Goal: Information Seeking & Learning: Get advice/opinions

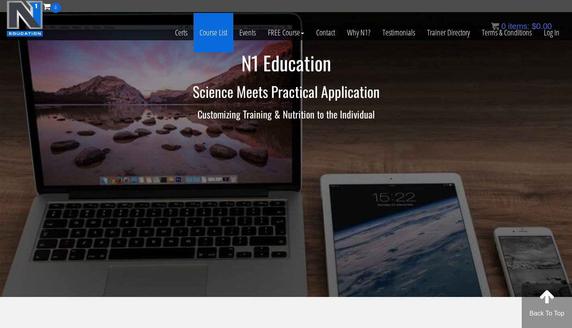
click at [215, 35] on link "Course List" at bounding box center [214, 32] width 40 height 39
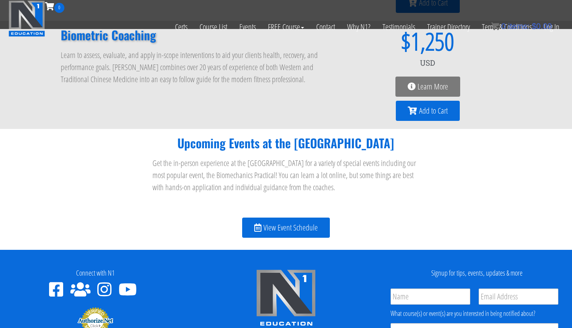
scroll to position [852, 0]
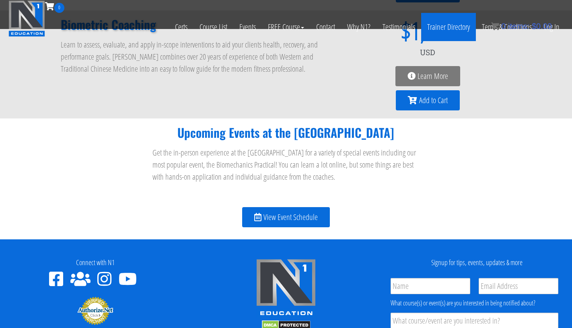
click at [455, 27] on link "Trainer Directory" at bounding box center [448, 27] width 55 height 28
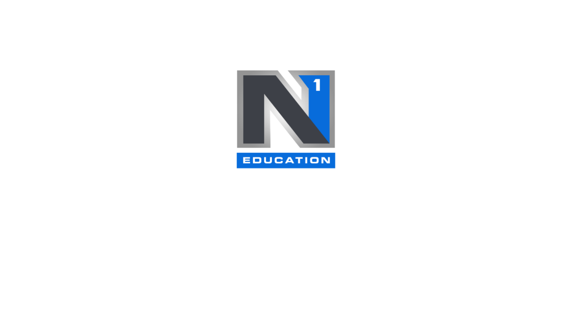
select select
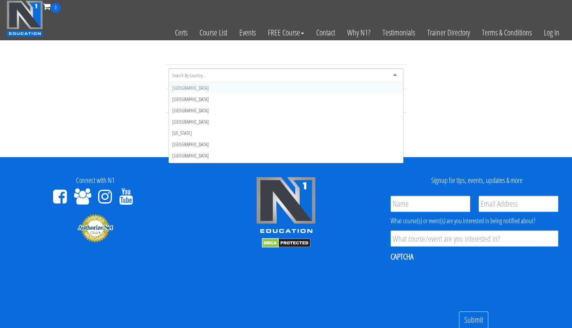
click at [380, 78] on div at bounding box center [286, 75] width 235 height 14
type input "u"
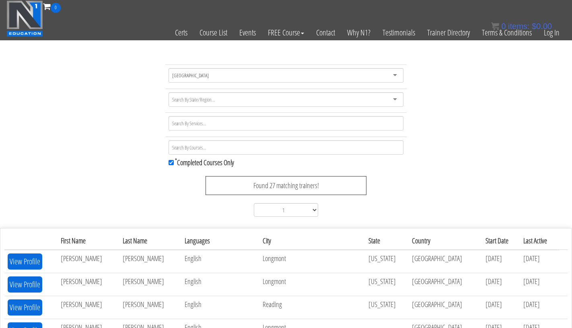
click at [272, 103] on div at bounding box center [286, 99] width 235 height 14
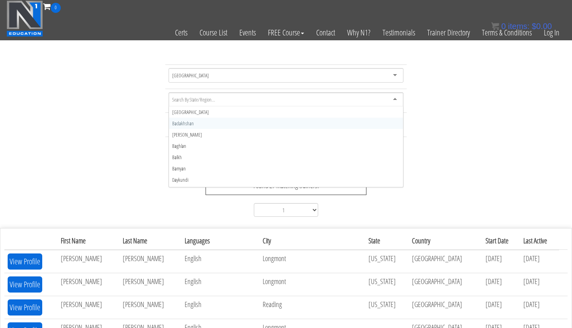
type input "a"
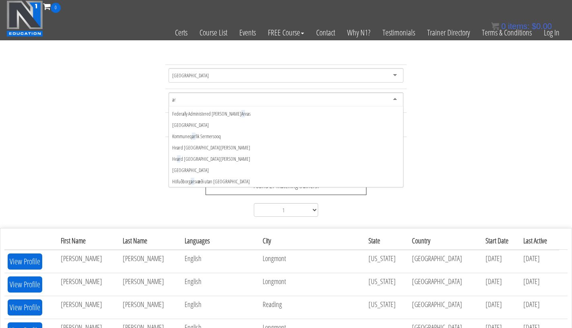
scroll to position [11, 0]
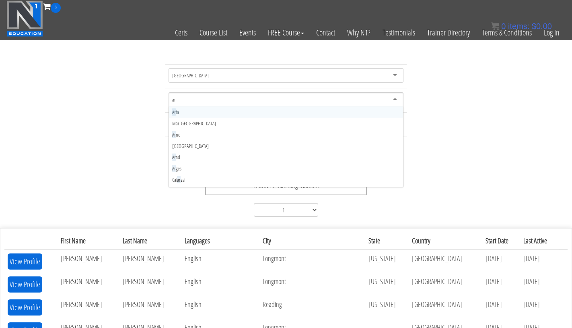
type input "ari"
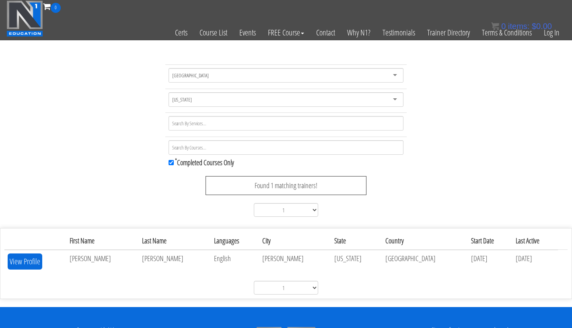
scroll to position [0, 0]
click at [217, 98] on div "Arizona" at bounding box center [286, 99] width 235 height 14
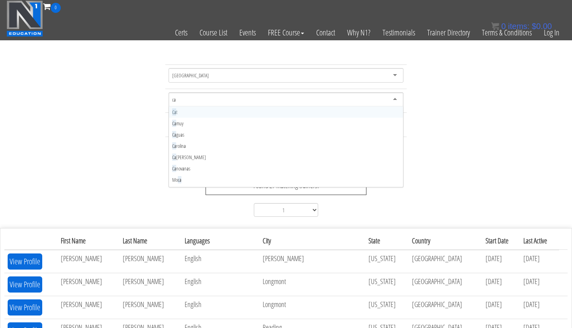
type input "c"
type input "te"
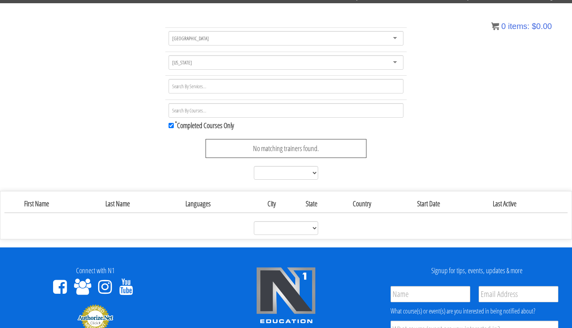
scroll to position [37, 0]
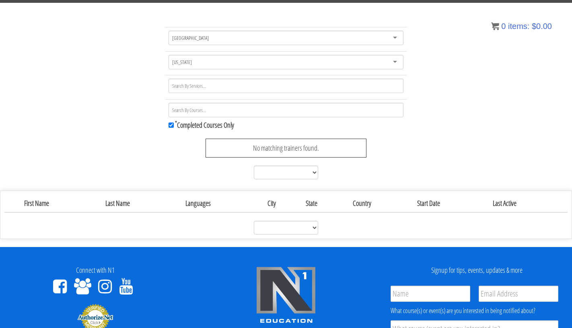
click at [172, 124] on input "* Completed Courses Only" at bounding box center [171, 124] width 5 height 5
checkbox input "false"
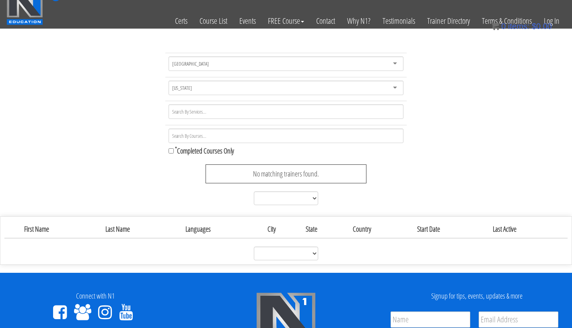
scroll to position [8, 0]
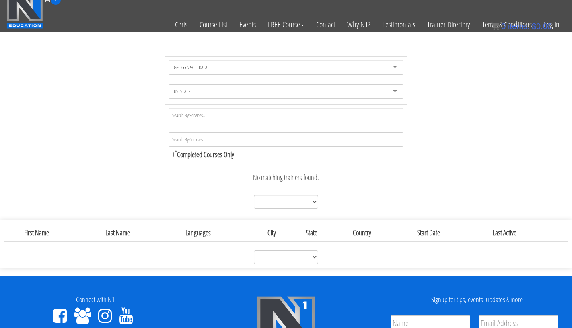
click at [196, 89] on div "[US_STATE]" at bounding box center [286, 91] width 235 height 14
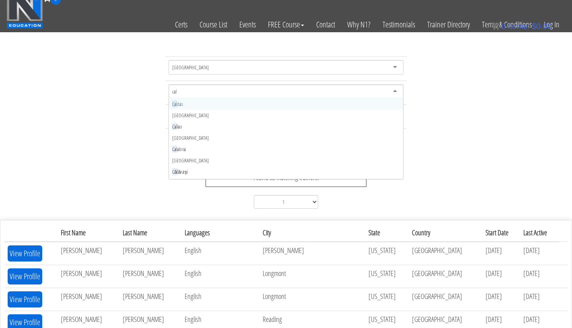
type input "cali"
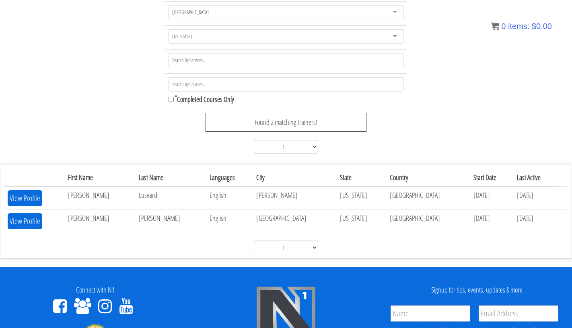
scroll to position [61, 0]
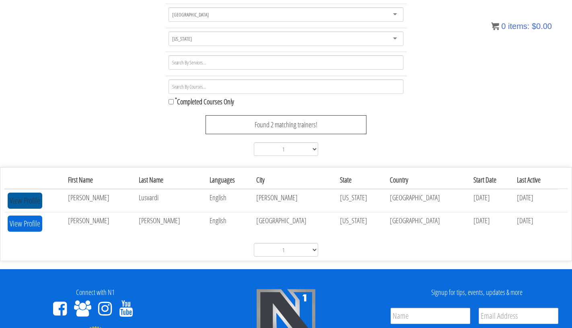
click at [33, 197] on button "View Profile" at bounding box center [25, 200] width 35 height 16
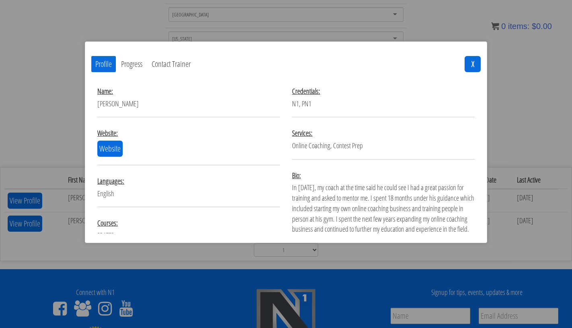
scroll to position [0, 0]
click at [108, 153] on link "Website" at bounding box center [109, 148] width 25 height 16
click at [472, 64] on button "X" at bounding box center [473, 64] width 16 height 16
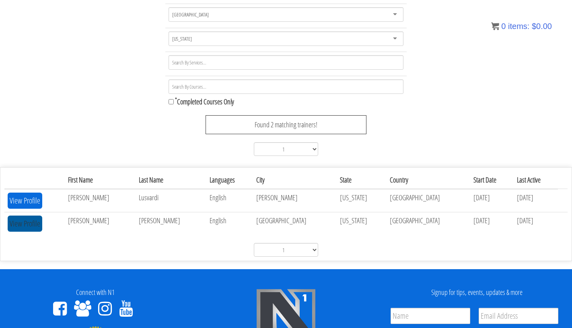
click at [27, 225] on button "View Profile" at bounding box center [25, 223] width 35 height 16
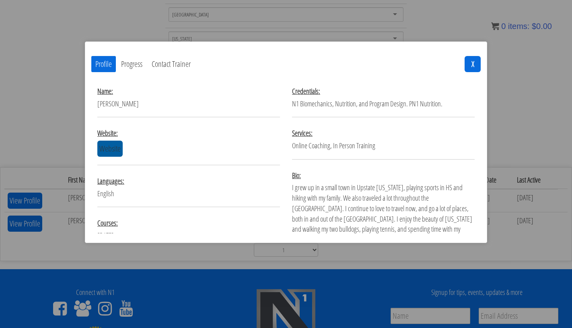
click at [109, 150] on link "Website" at bounding box center [109, 148] width 25 height 16
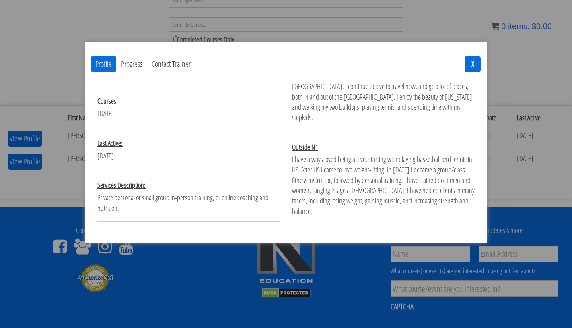
scroll to position [123, 0]
click at [475, 63] on button "X" at bounding box center [473, 64] width 16 height 16
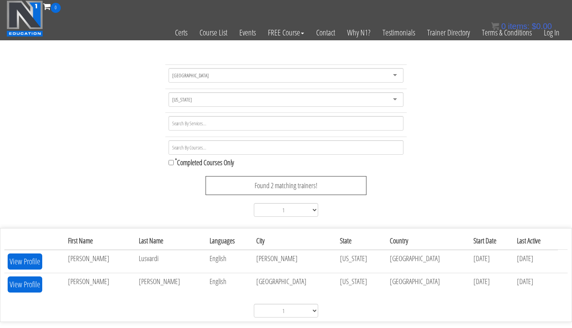
scroll to position [0, 0]
click at [403, 33] on link "Testimonials" at bounding box center [399, 32] width 45 height 39
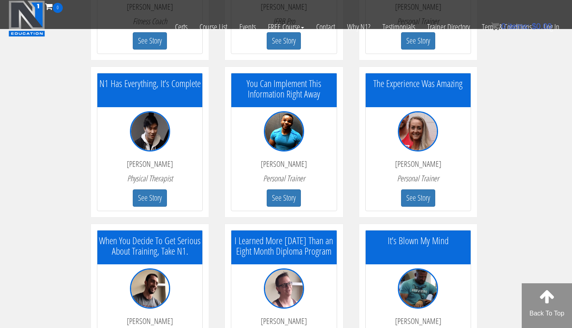
scroll to position [711, 0]
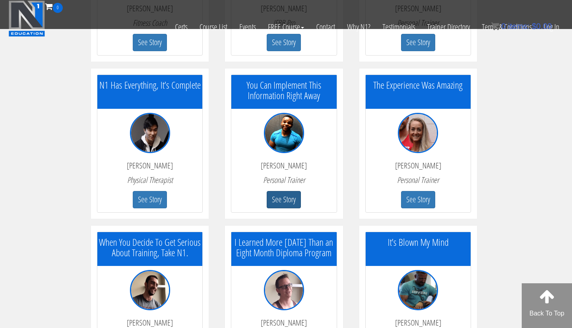
click at [284, 199] on button "See Story" at bounding box center [284, 199] width 34 height 17
click at [420, 198] on button "See Story" at bounding box center [418, 199] width 34 height 17
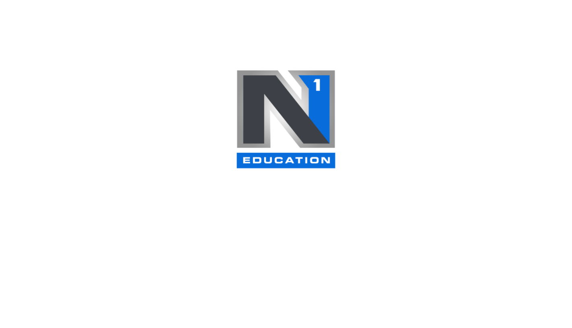
select select "[GEOGRAPHIC_DATA]"
select select
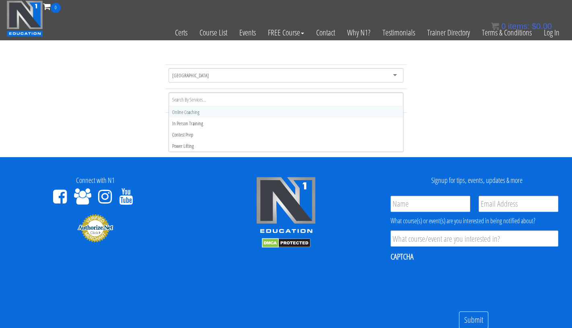
click at [215, 97] on div at bounding box center [286, 99] width 235 height 14
click at [146, 89] on div "United States United States Utah Utah Online Coaching In Person Training Contes…" at bounding box center [286, 106] width 572 height 85
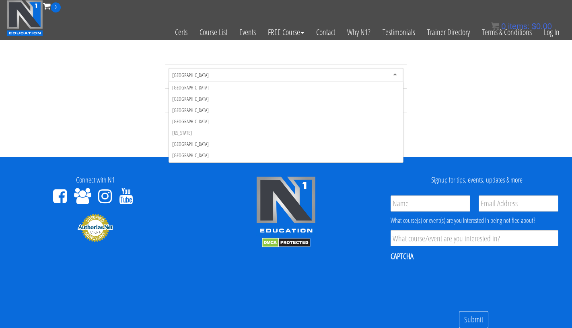
click at [371, 75] on div "United States" at bounding box center [286, 75] width 235 height 14
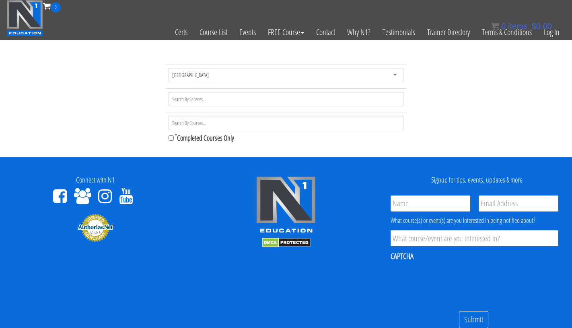
click at [371, 75] on div "United States" at bounding box center [286, 75] width 235 height 14
click at [448, 120] on div "United States United States Afghanistan Åland Islands Albania Algeria American …" at bounding box center [286, 106] width 572 height 85
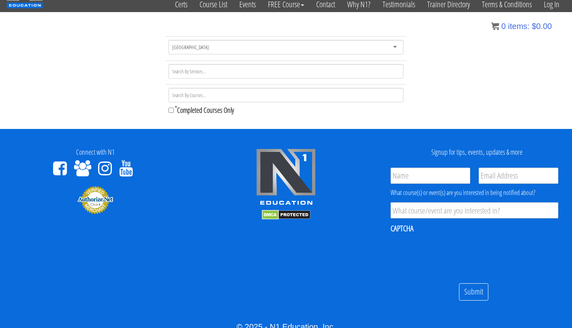
scroll to position [0, 0]
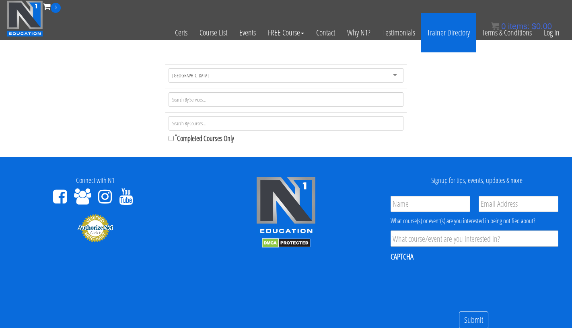
click at [448, 34] on link "Trainer Directory" at bounding box center [448, 32] width 55 height 39
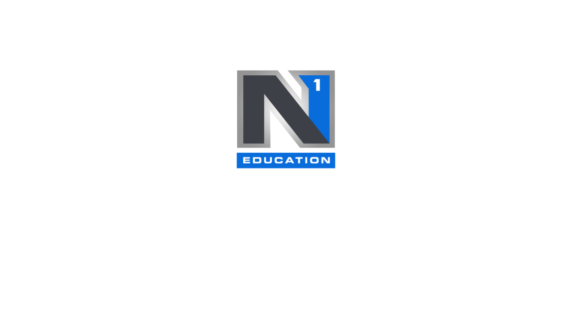
select select
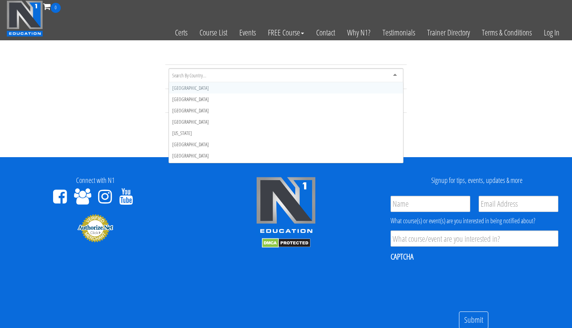
click at [355, 76] on div at bounding box center [286, 75] width 235 height 14
type input "uni"
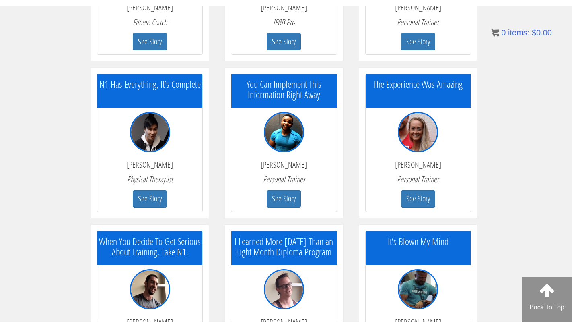
scroll to position [90, 0]
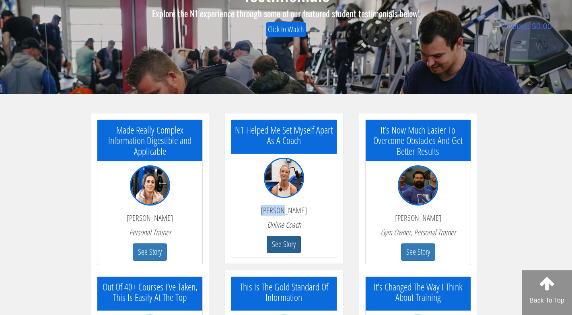
click at [287, 245] on button "See Story" at bounding box center [284, 244] width 34 height 17
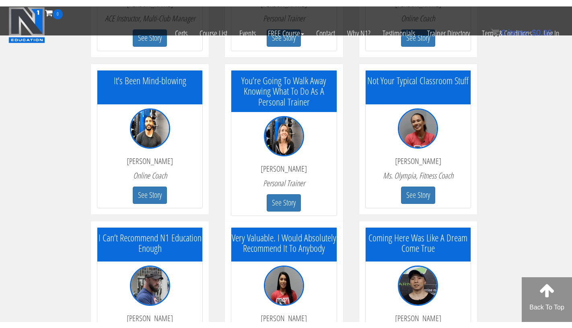
scroll to position [409, 0]
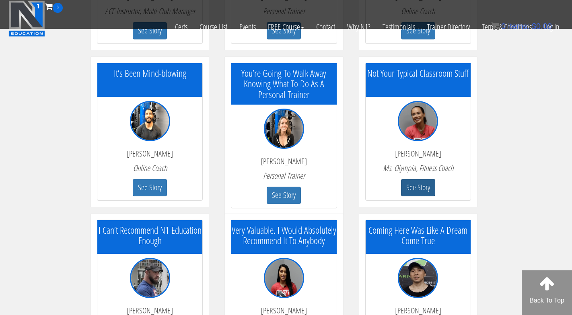
click at [426, 187] on button "See Story" at bounding box center [418, 187] width 34 height 17
